Goal: Transaction & Acquisition: Purchase product/service

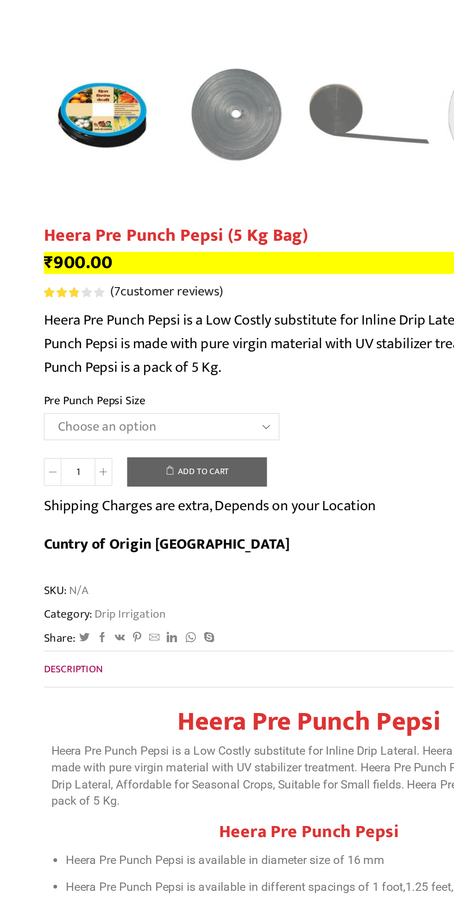
scroll to position [65, 0]
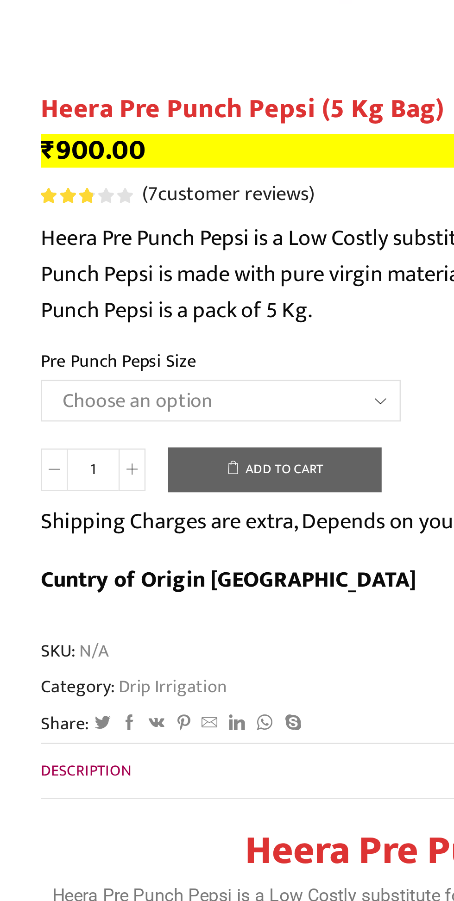
click at [184, 504] on select "Choose an option Heera Pre Punch Pepsi (1 Foot) Heera Pre Punch Pepsi (1.25 Fee…" at bounding box center [134, 505] width 148 height 17
click at [60, 497] on select "Choose an option Heera Pre Punch Pepsi (1 Foot) Heera Pre Punch Pepsi (1.25 Fee…" at bounding box center [134, 505] width 148 height 17
select select "Heera Pre Punch Pepsi (1 Foot)"
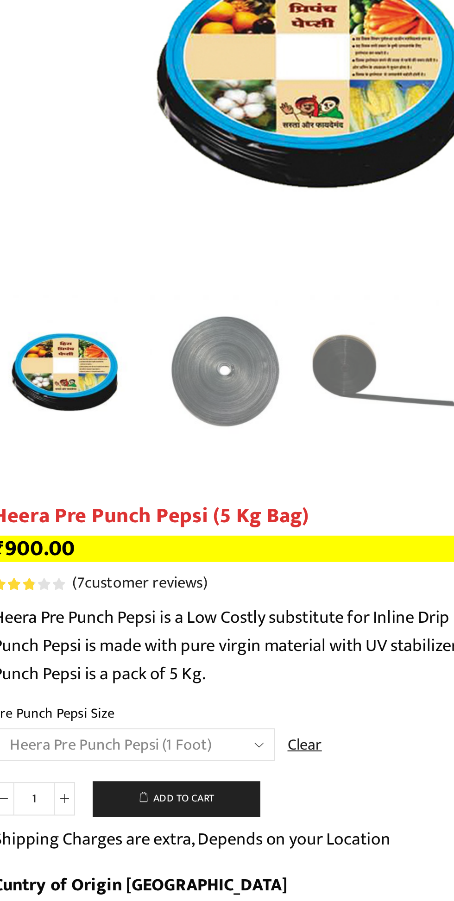
scroll to position [0, 0]
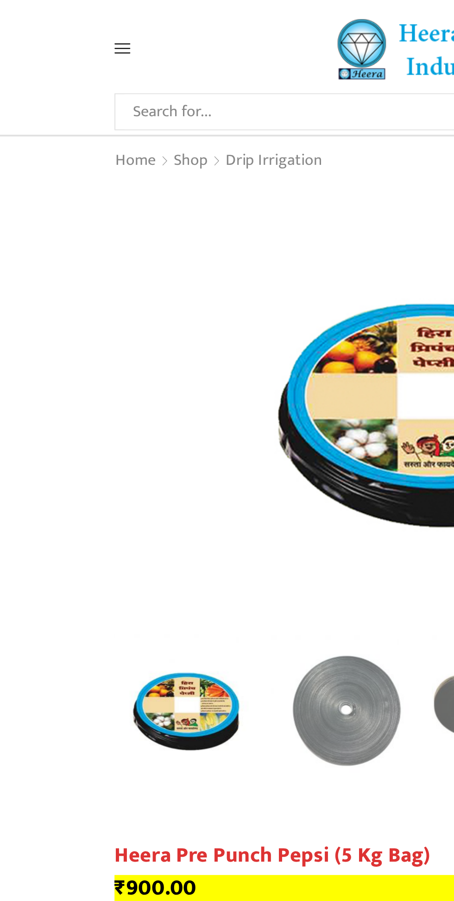
click at [79, 62] on input "Search input" at bounding box center [190, 59] width 251 height 19
type input "Drip"
click at [317, 50] on button "Search" at bounding box center [326, 59] width 19 height 19
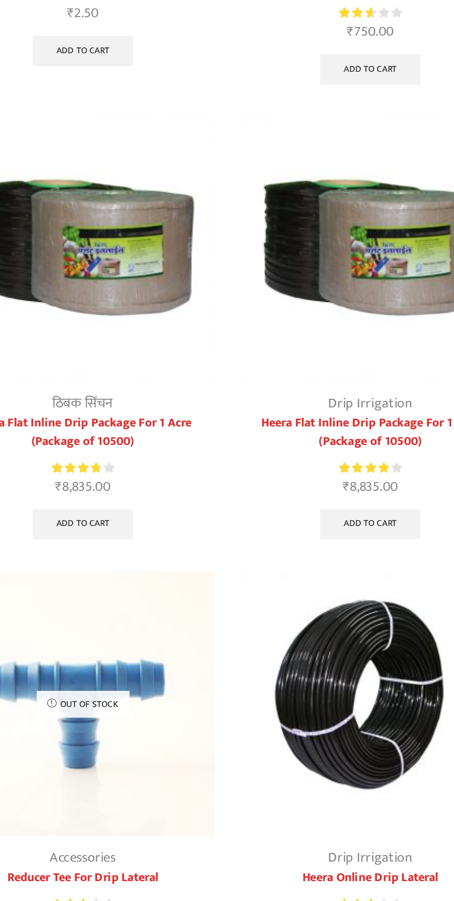
scroll to position [131, 0]
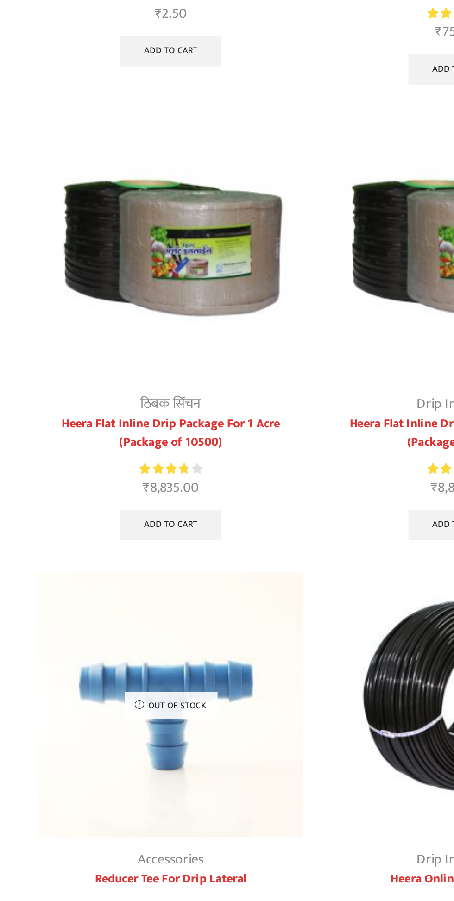
click at [121, 487] on link "Heera Flat Inline Drip Package For 1 Acre (Package of 10500)" at bounding box center [140, 478] width 160 height 22
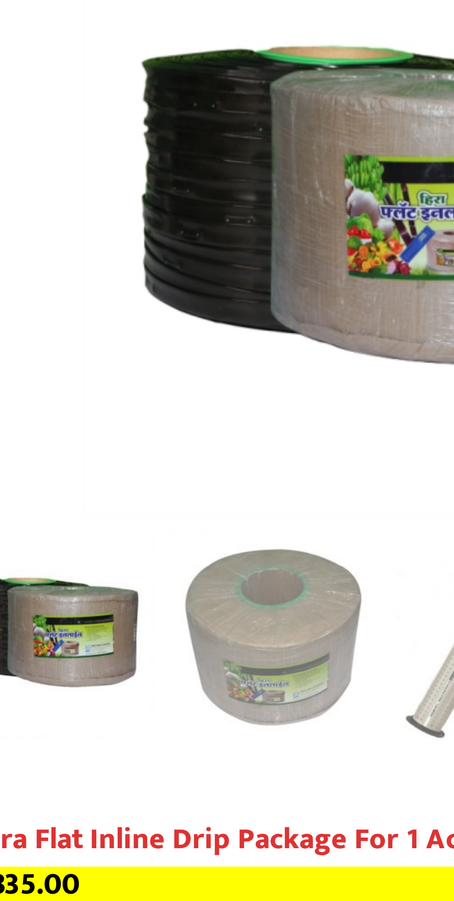
scroll to position [54, 0]
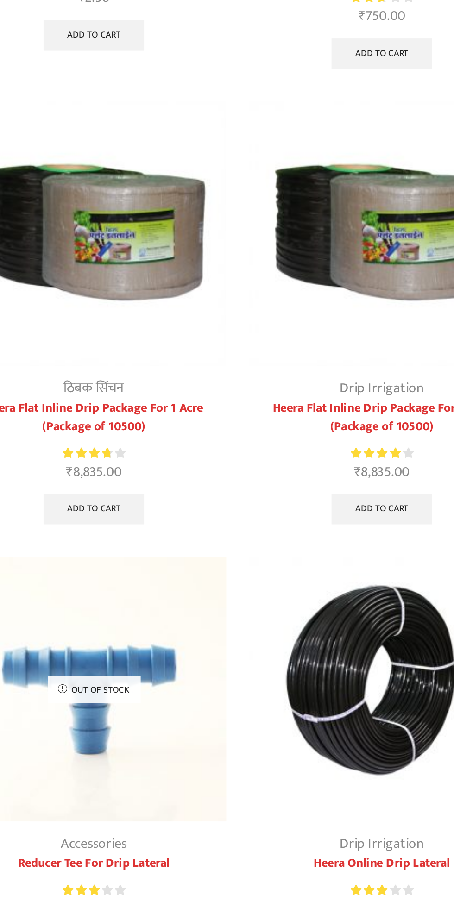
scroll to position [357, 0]
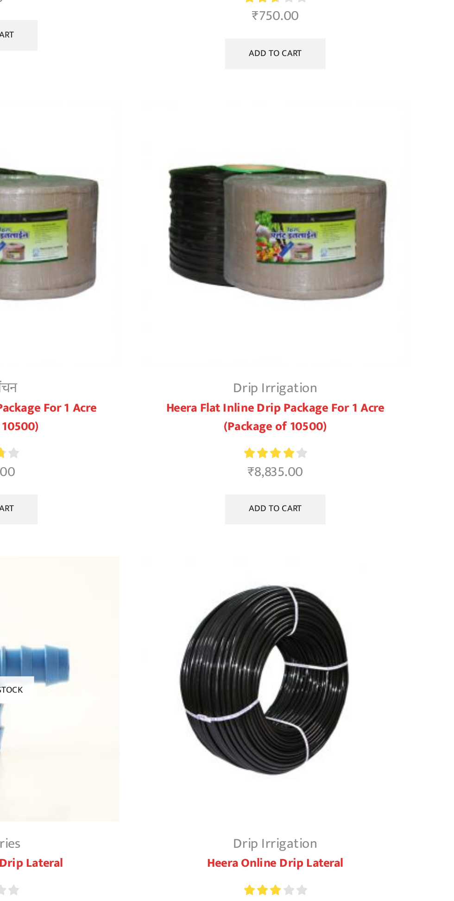
click at [282, 251] on link "Heera Flat Inline Drip Package For 1 Acre (Package of 10500)" at bounding box center [314, 252] width 160 height 22
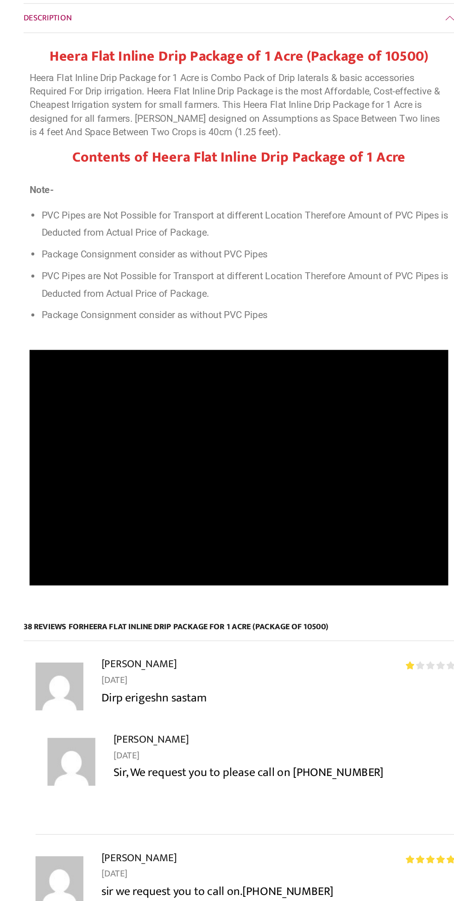
scroll to position [463, 0]
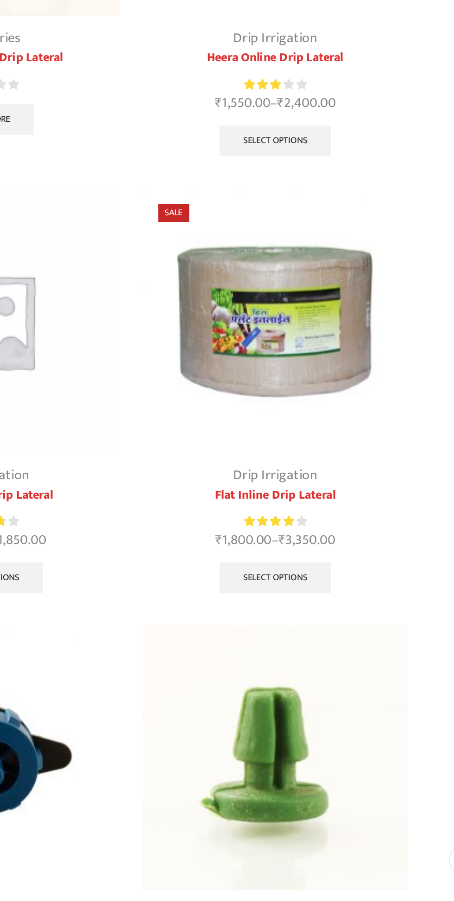
scroll to position [488, 0]
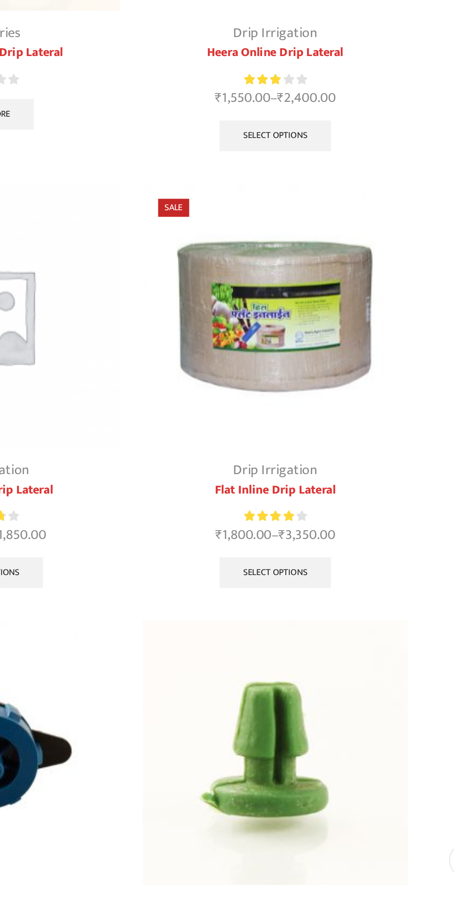
click at [294, 648] on link "Flat Inline Drip Lateral" at bounding box center [314, 652] width 160 height 11
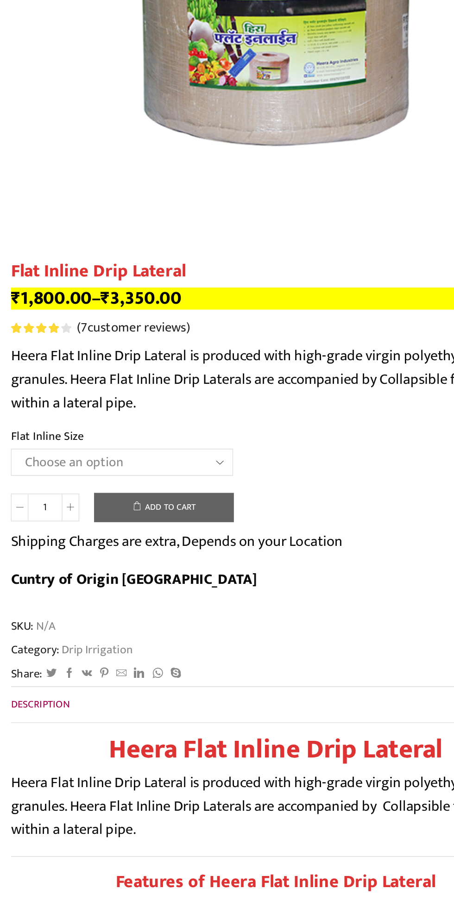
scroll to position [6, 0]
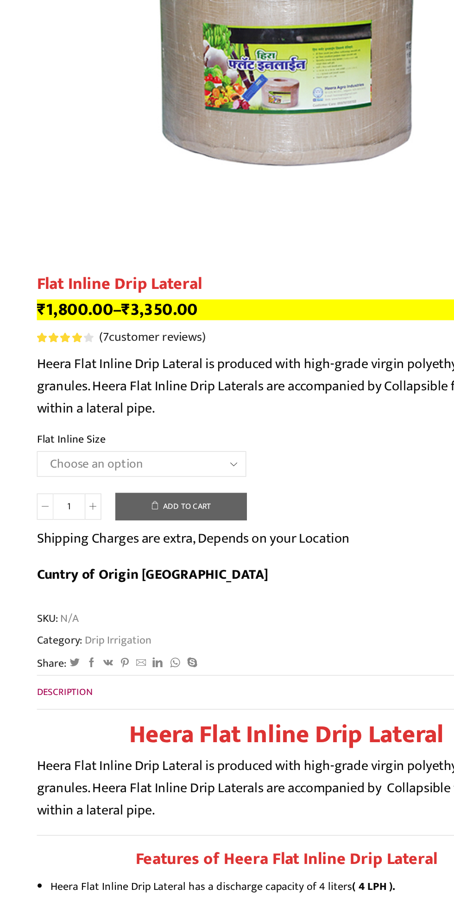
click at [188, 469] on select "Choose an option 12 MM 0.25 Thickness (30 CM) 12 MM 0.25 Thickness (40 CM) 12 M…" at bounding box center [130, 473] width 140 height 17
select select "16 MM 0.20 Thickness (30 CM)"
click at [60, 465] on select "Choose an option 12 MM 0.25 Thickness (30 CM) 12 MM 0.25 Thickness (40 CM) 12 M…" at bounding box center [130, 473] width 140 height 17
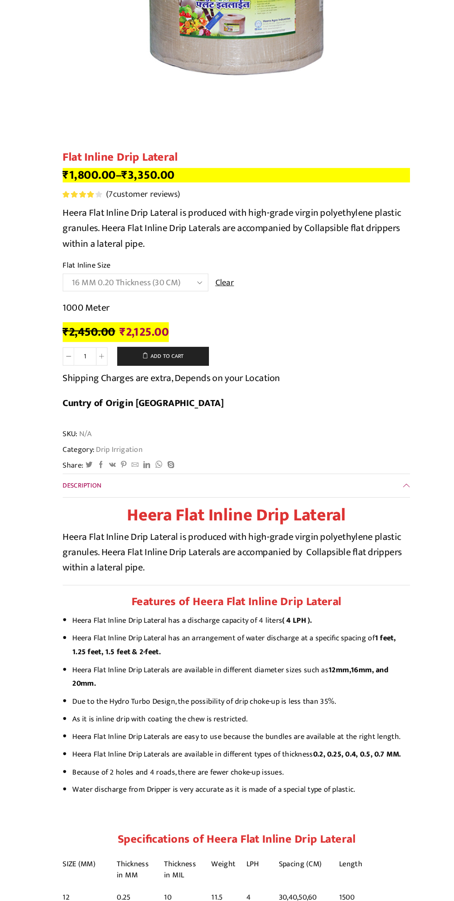
scroll to position [208, 0]
